Goal: Find contact information: Find contact information

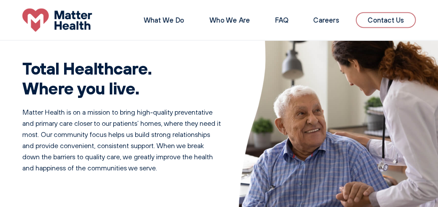
click at [390, 21] on link "Contact Us" at bounding box center [385, 20] width 60 height 16
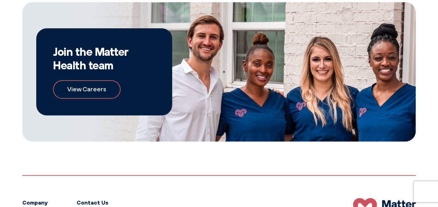
scroll to position [441, 0]
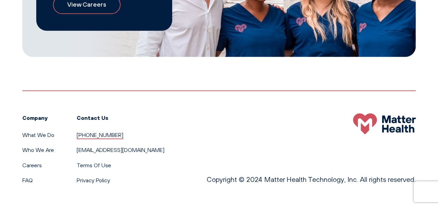
drag, startPoint x: 114, startPoint y: 133, endPoint x: 76, endPoint y: 134, distance: 38.3
click at [77, 134] on li "[PHONE_NUMBER]" at bounding box center [121, 135] width 88 height 9
copy link "[PHONE_NUMBER]"
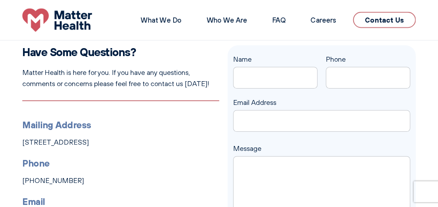
scroll to position [0, 0]
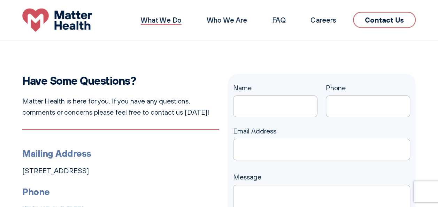
click at [168, 21] on link "What We Do" at bounding box center [161, 20] width 41 height 9
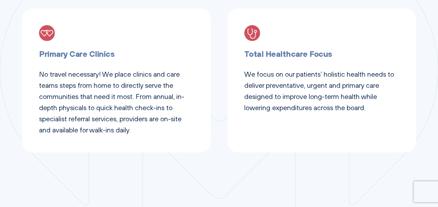
scroll to position [383, 0]
